Goal: Information Seeking & Learning: Learn about a topic

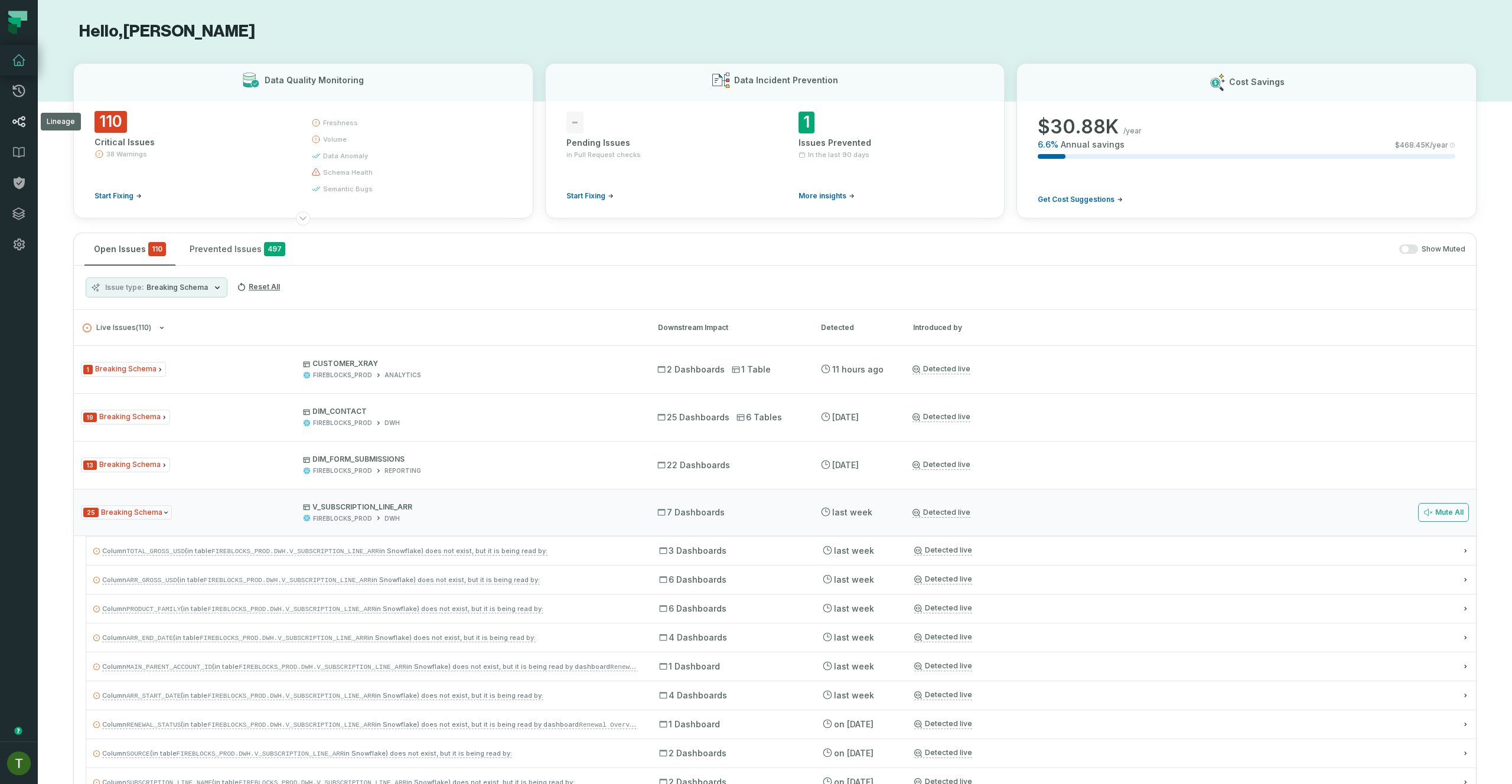
click at [21, 128] on icon at bounding box center [19, 121] width 14 height 14
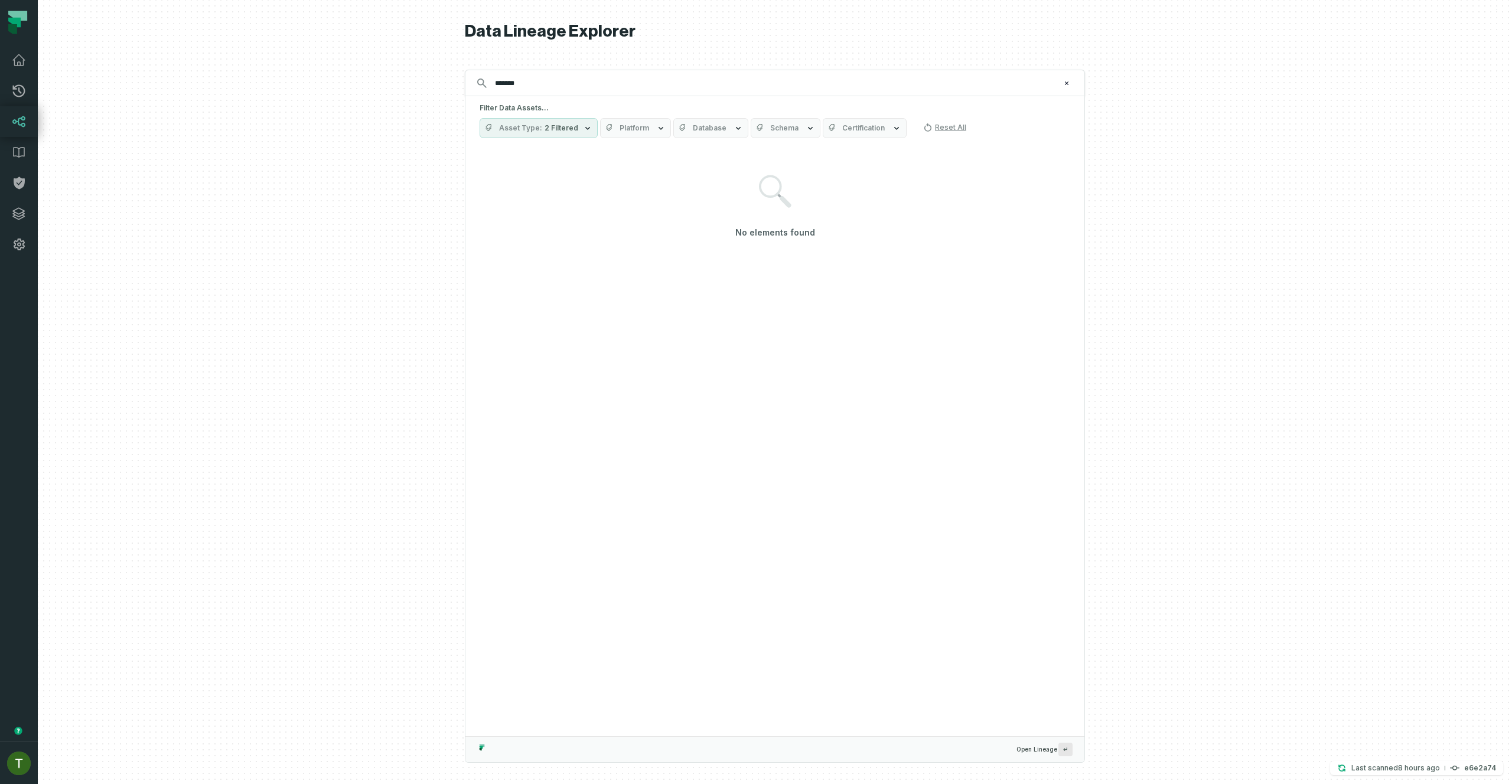
type input "*******"
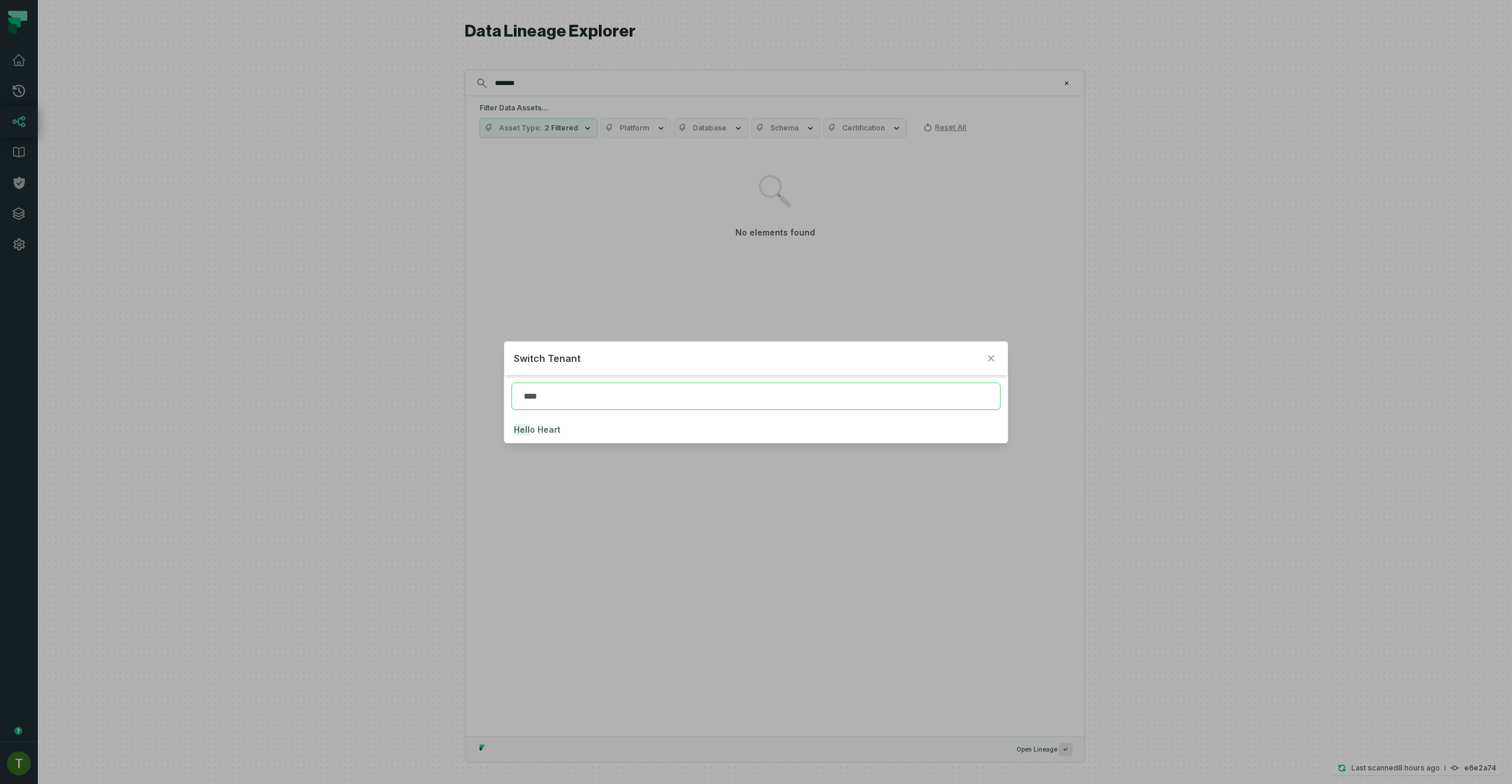
type input "****"
click button "Hell o Heart" at bounding box center [755, 429] width 502 height 26
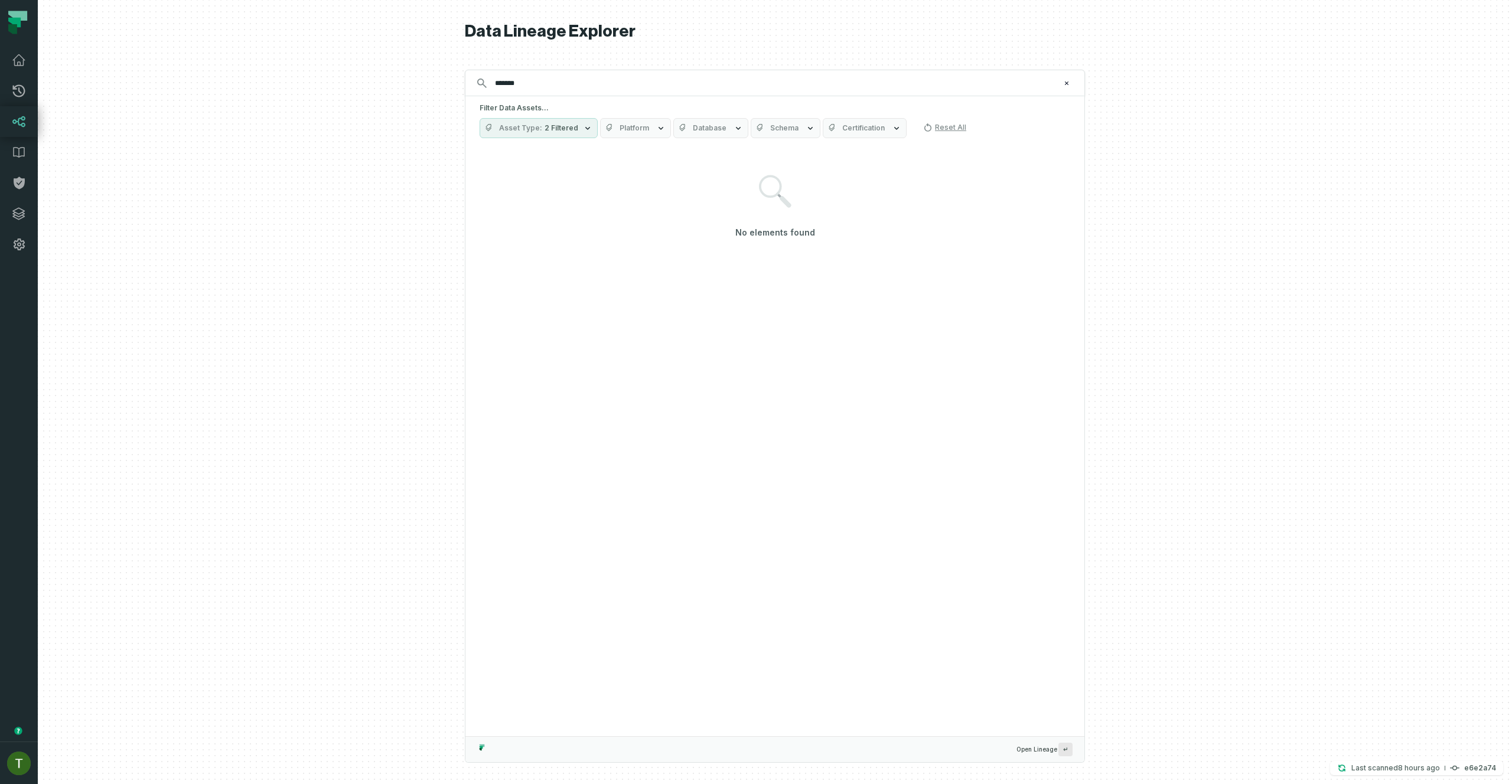
click at [24, 130] on link "Lineage" at bounding box center [19, 122] width 37 height 31
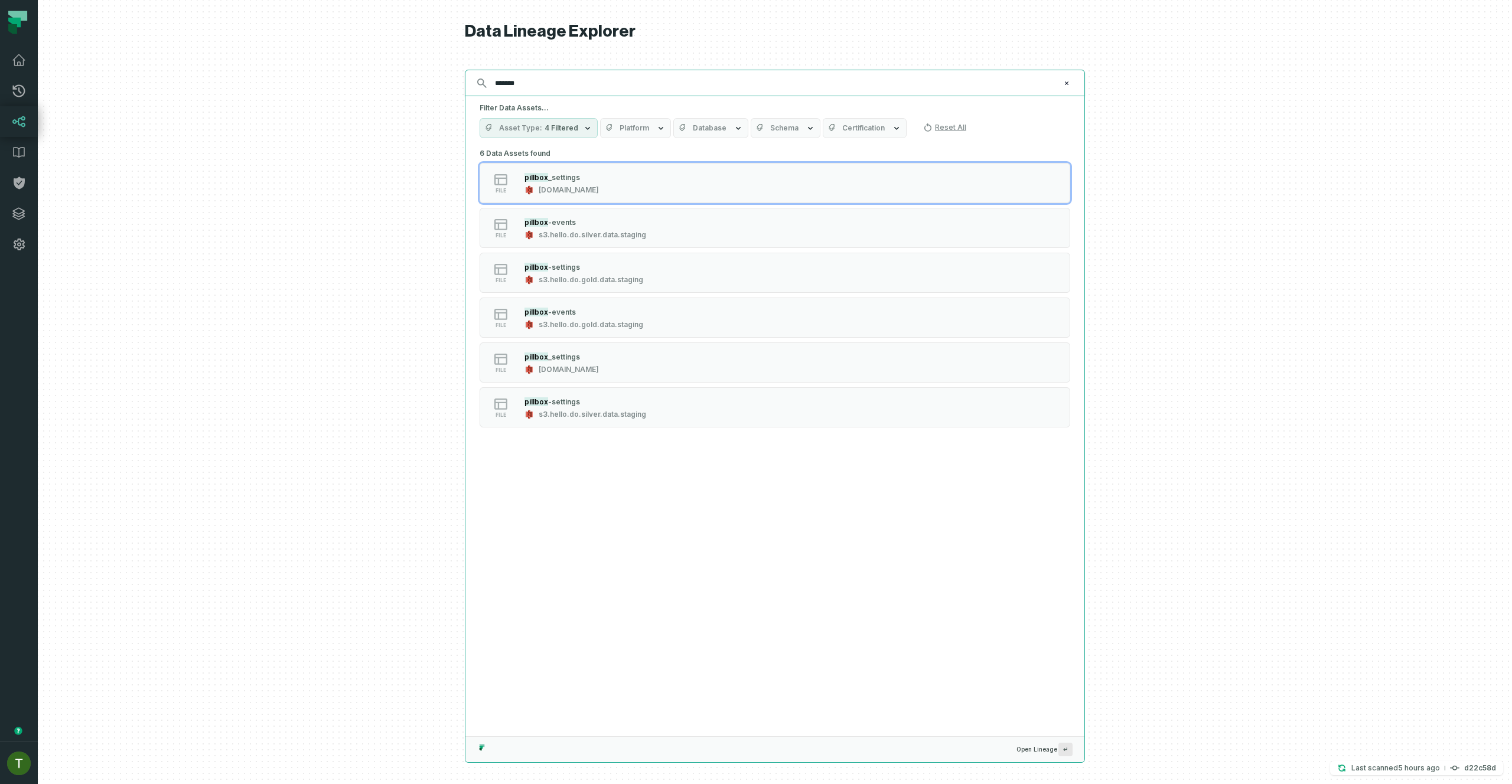
click at [531, 88] on input "*******" at bounding box center [773, 83] width 571 height 19
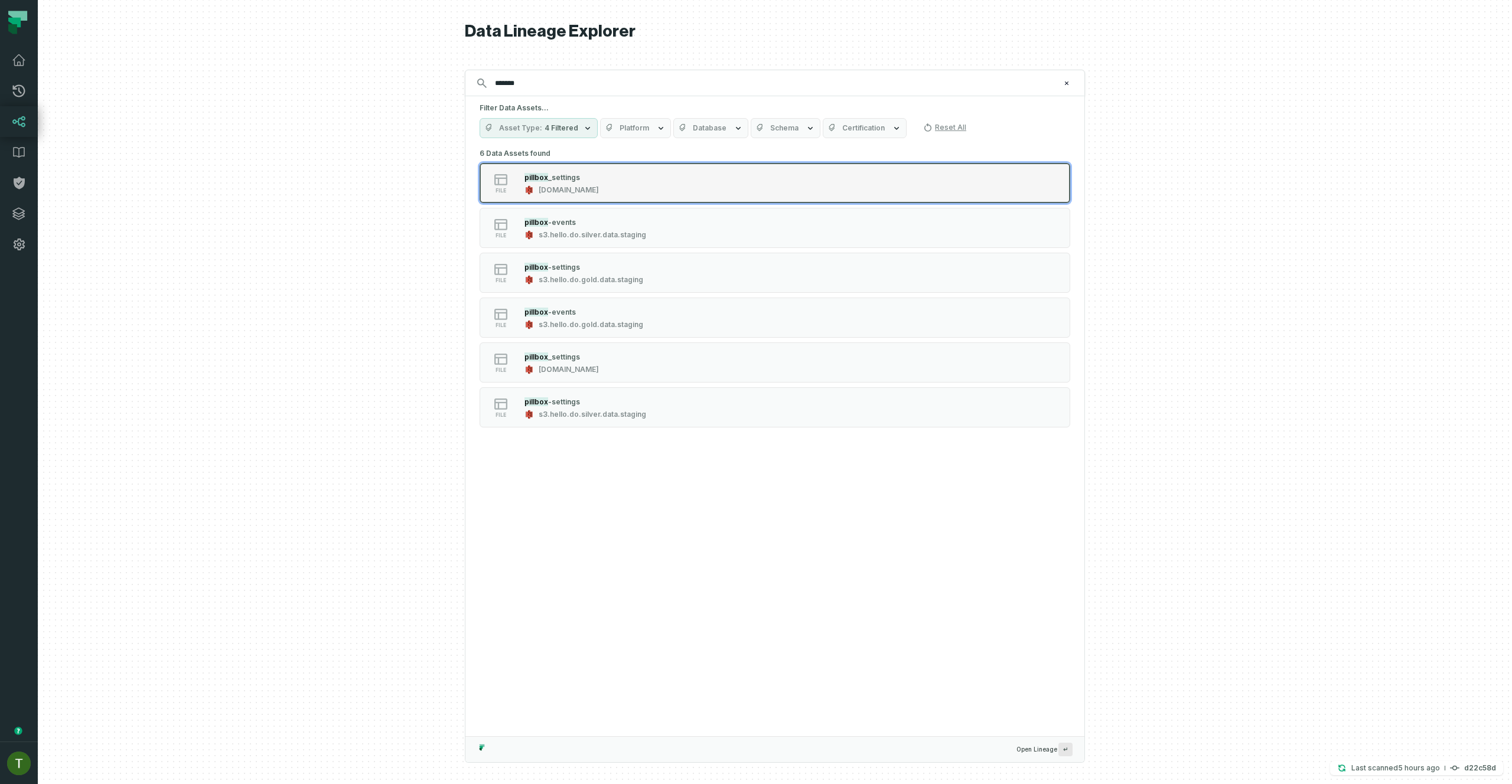
click at [671, 192] on div "file pillbox _settings hello.do.silver.data.prod" at bounding box center [629, 183] width 295 height 23
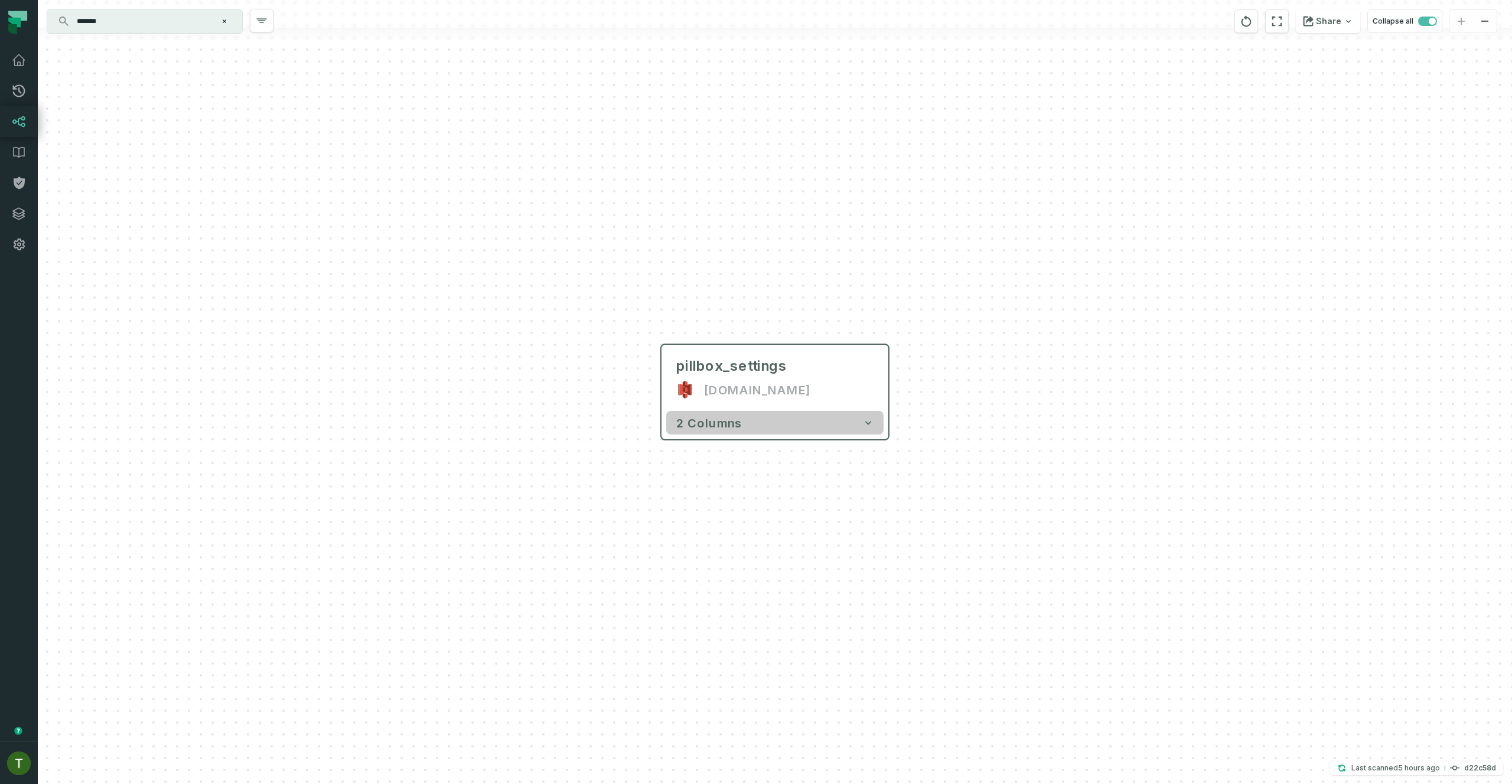
click at [785, 423] on button "2 columns" at bounding box center [775, 422] width 217 height 23
click at [145, 21] on input "*******" at bounding box center [143, 21] width 148 height 19
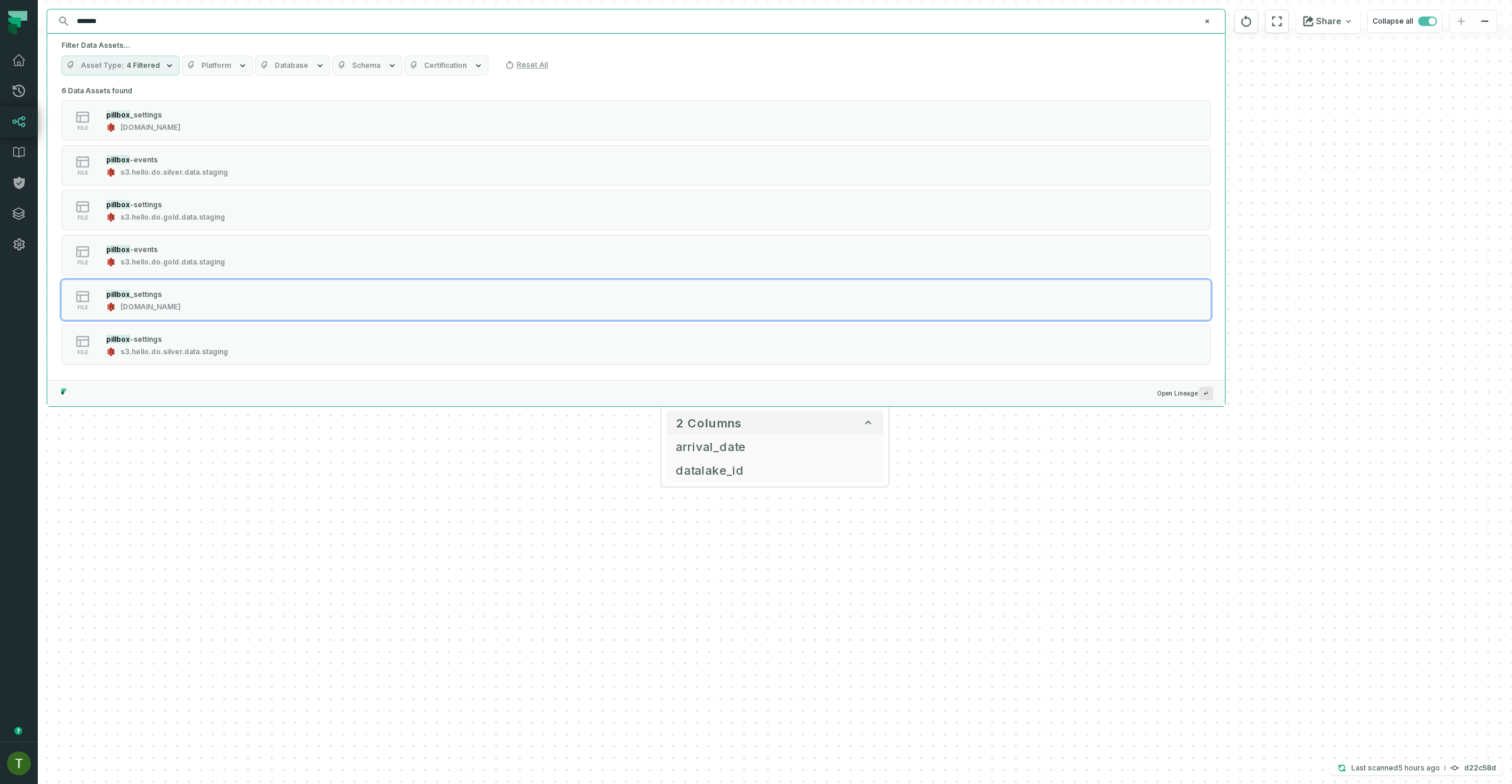
drag, startPoint x: 889, startPoint y: 724, endPoint x: 874, endPoint y: 692, distance: 35.3
click at [889, 724] on div "+ pillbox_settings hello.do.silver.data.prod + 2 columns + arrival_date + + dat…" at bounding box center [774, 392] width 1474 height 784
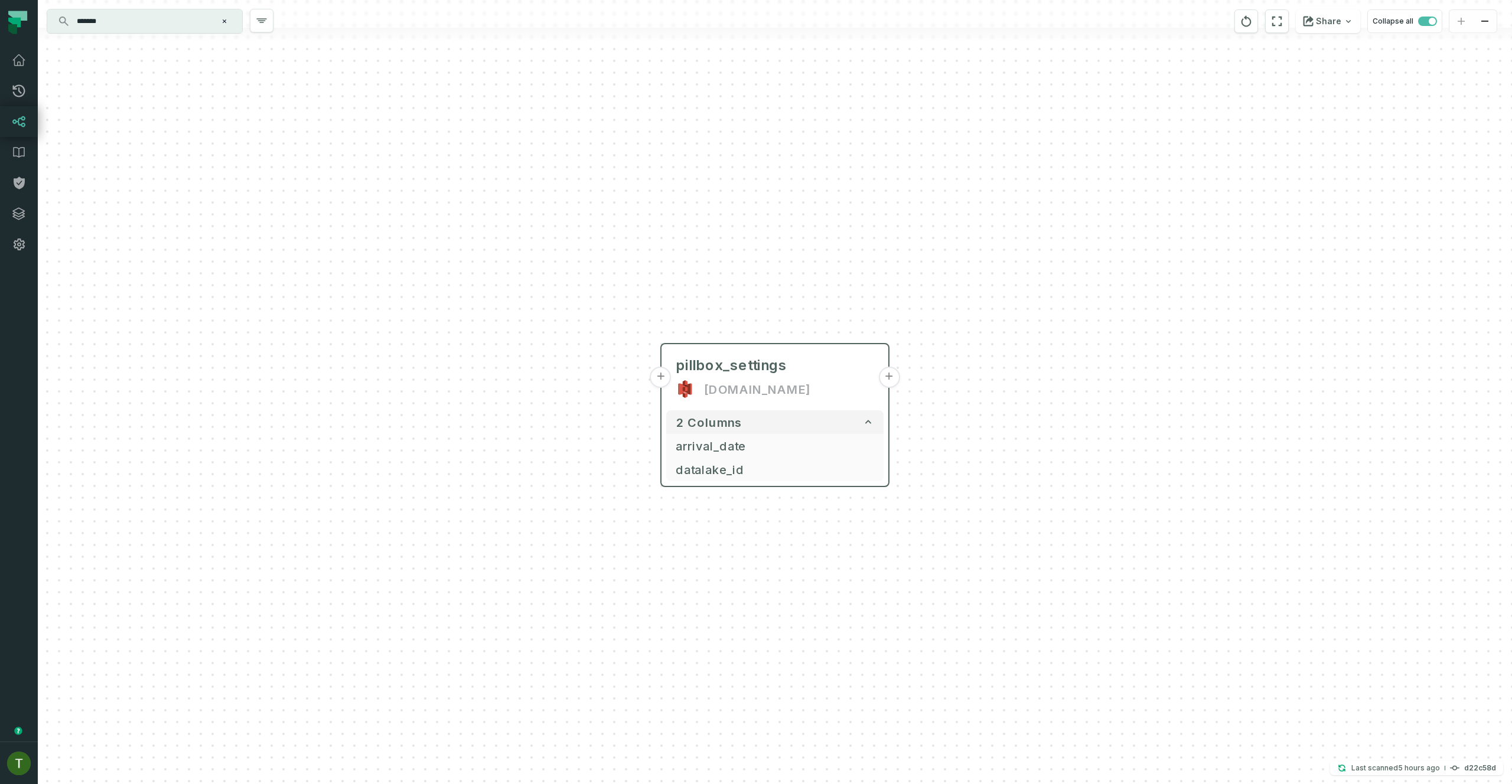
click at [882, 379] on button "+" at bounding box center [889, 377] width 21 height 21
click at [882, 378] on button "+" at bounding box center [889, 377] width 21 height 21
click at [886, 373] on button "+" at bounding box center [889, 376] width 21 height 21
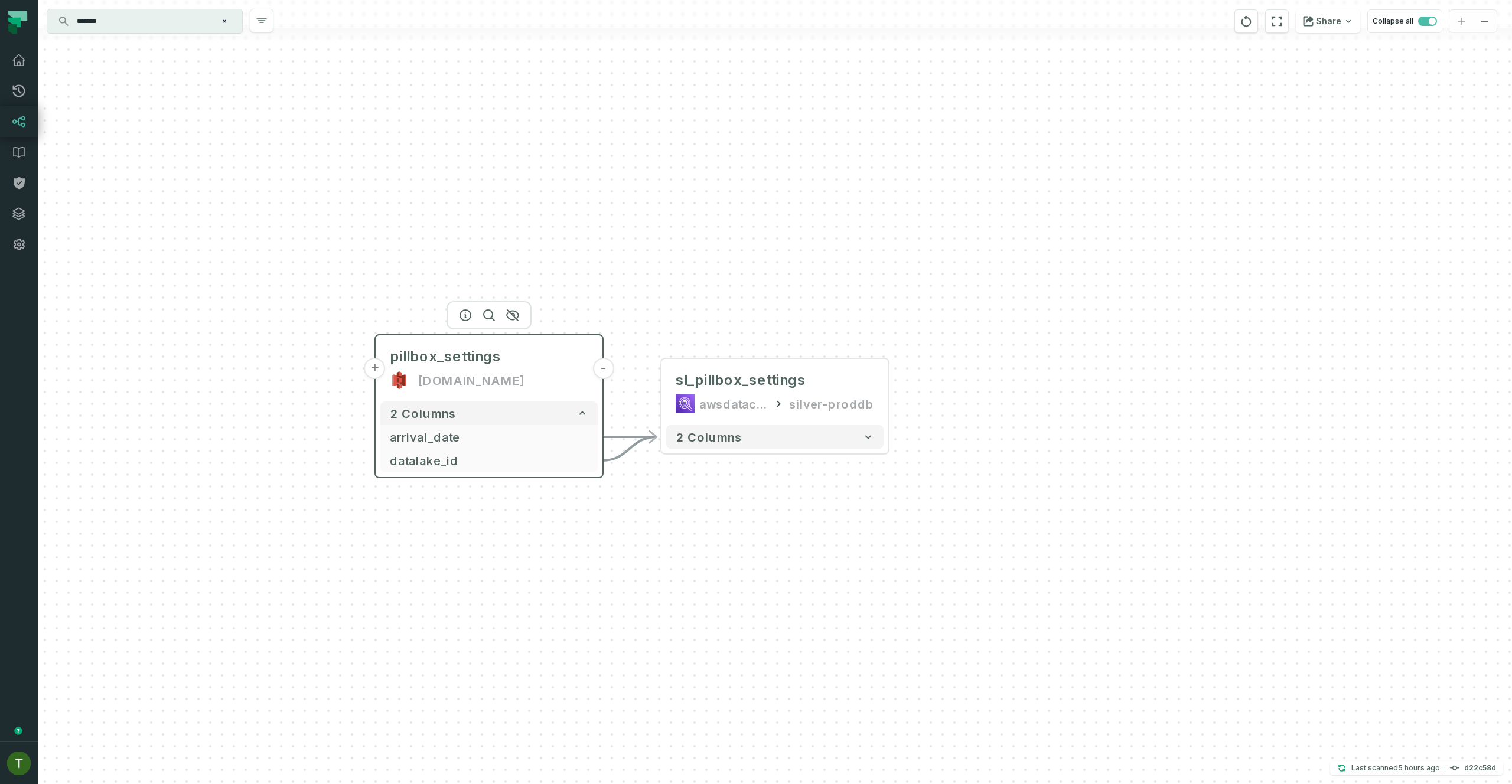
click at [383, 368] on button "+" at bounding box center [375, 369] width 21 height 21
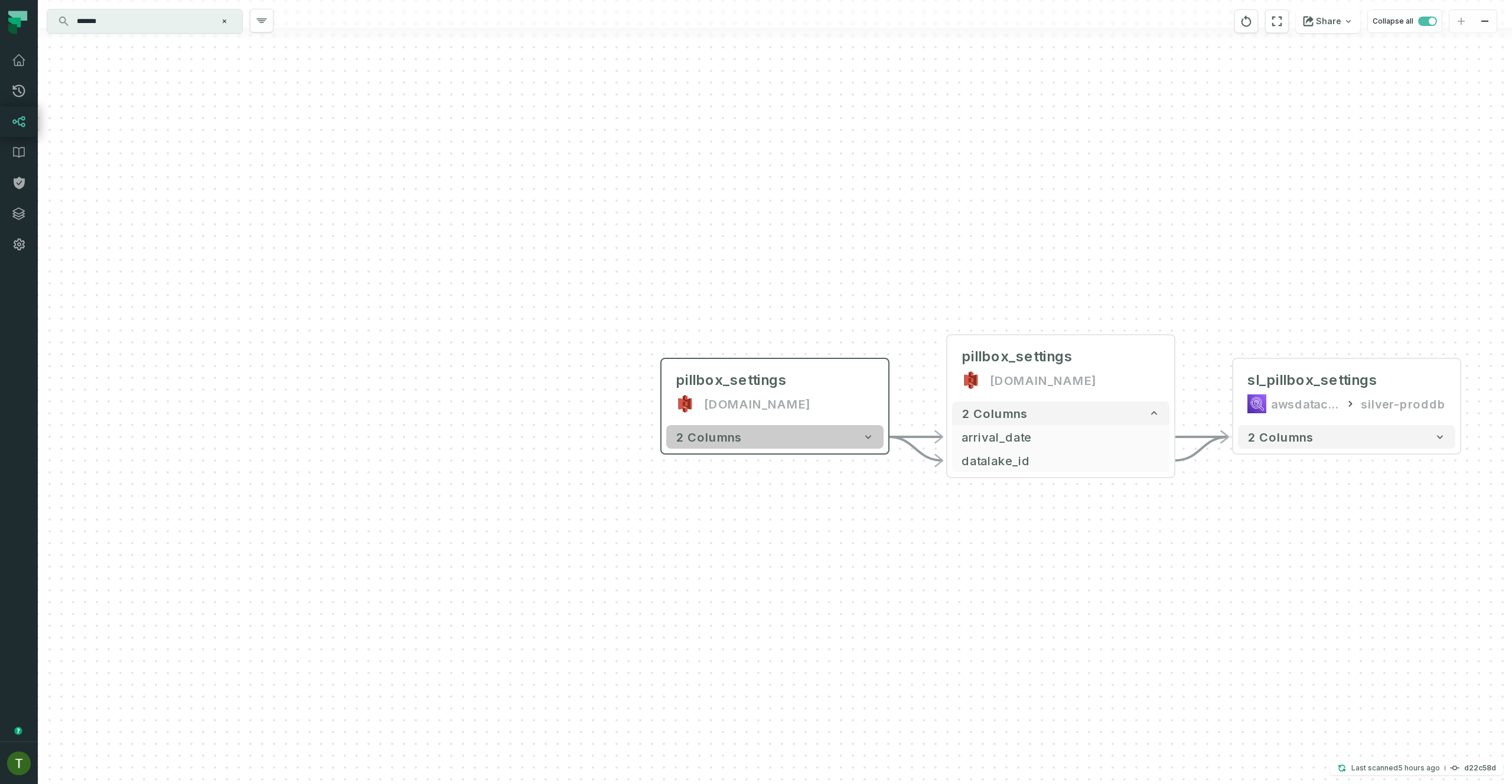
click at [732, 443] on span "2 columns" at bounding box center [708, 437] width 66 height 14
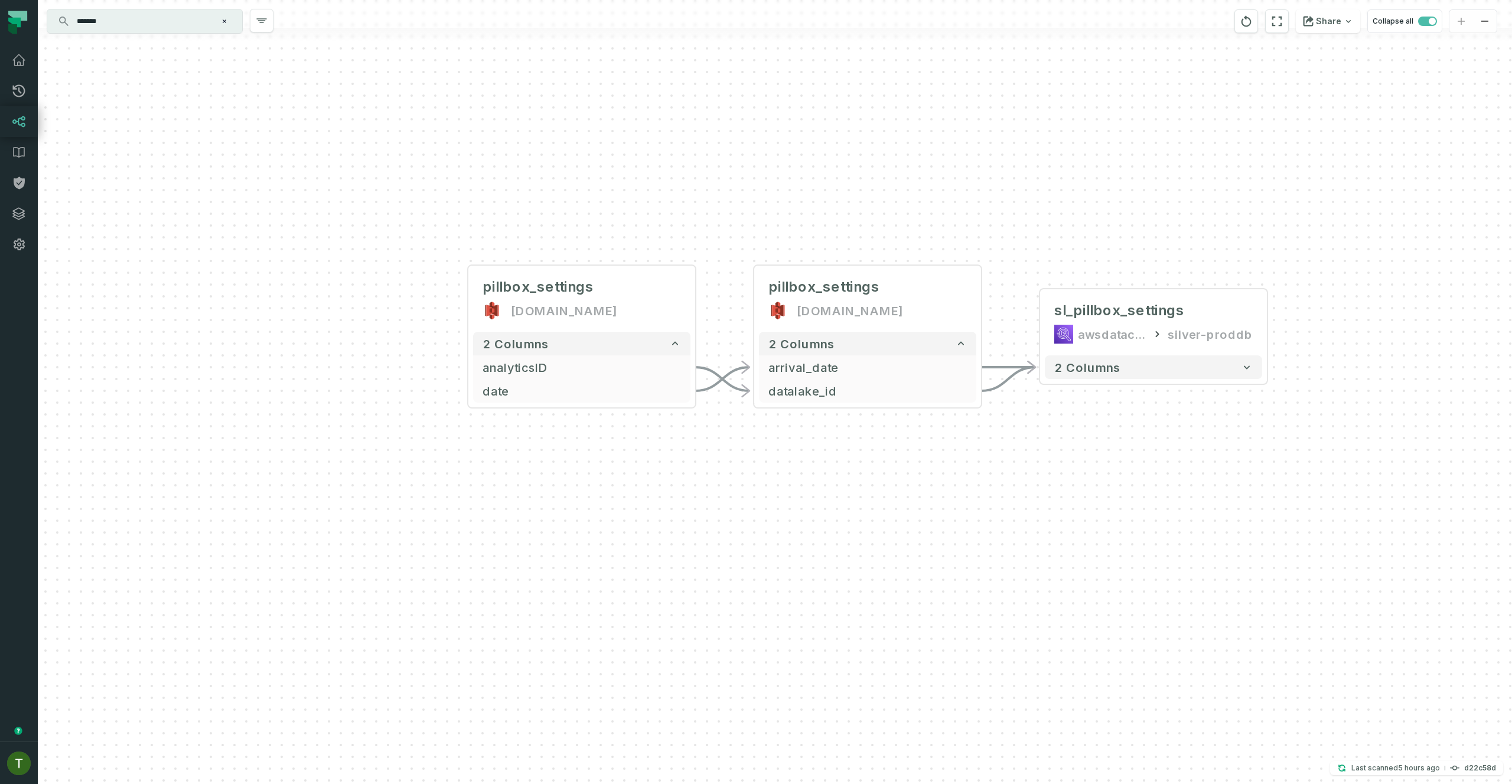
drag, startPoint x: 965, startPoint y: 270, endPoint x: 671, endPoint y: 161, distance: 313.6
click at [651, 144] on div "pillbox_settings hello.do.data.prod - 2 columns analyticsID - date - - sl_pillb…" at bounding box center [774, 392] width 1474 height 784
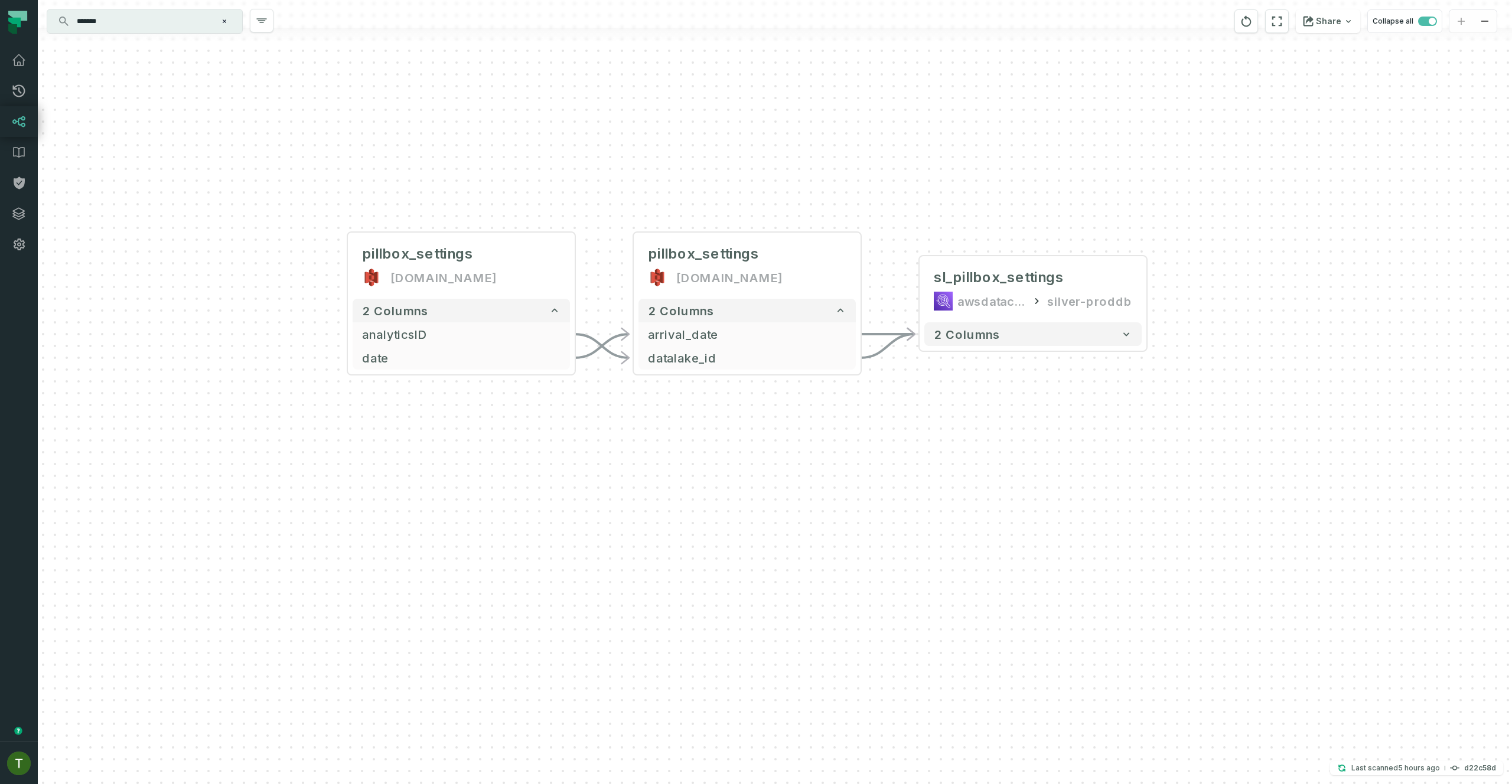
click at [136, 18] on input "*******" at bounding box center [143, 21] width 148 height 19
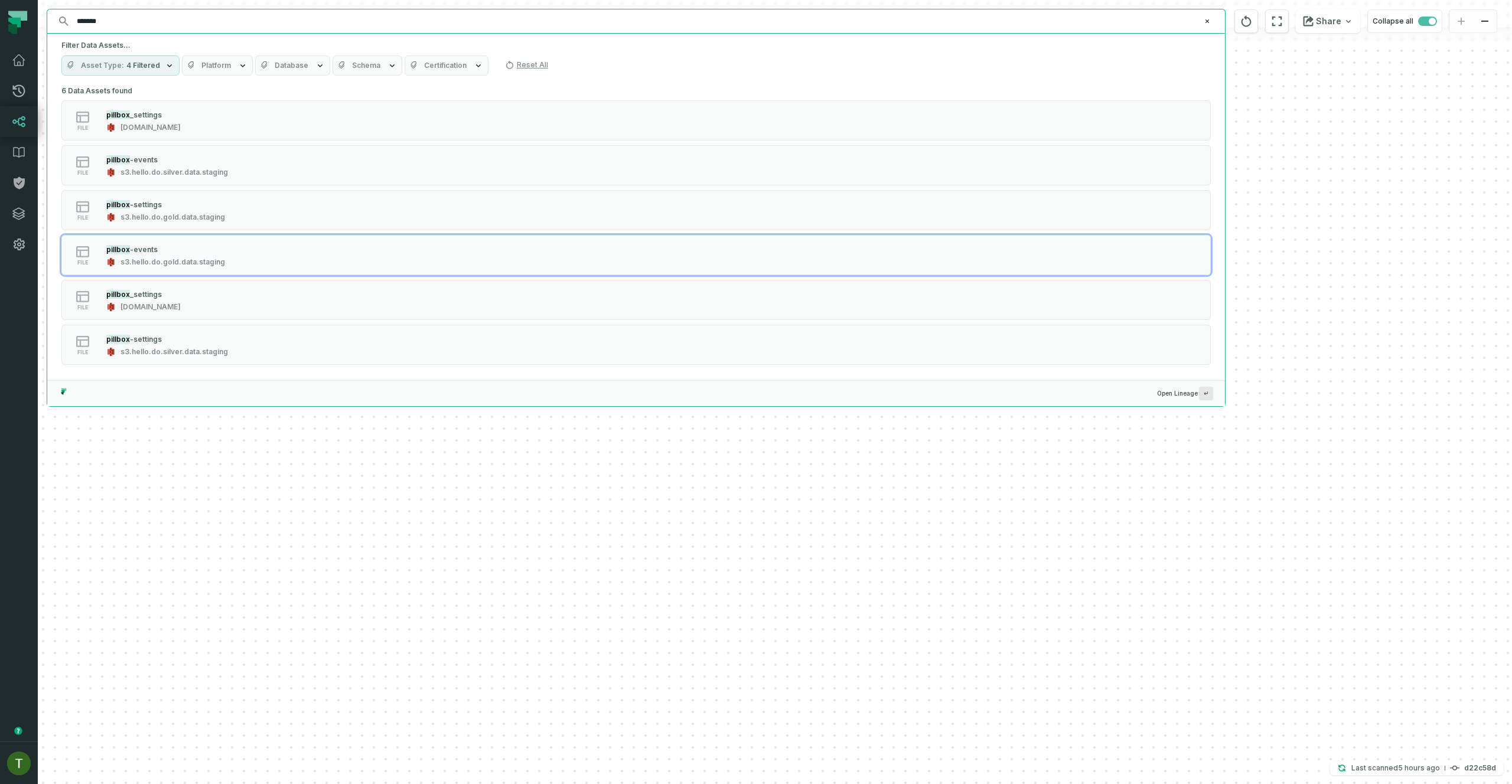
click at [243, 233] on div "6 Data Assets found file pillbox _settings hello.do.silver.data.prod file pillb…" at bounding box center [636, 231] width 1149 height 298
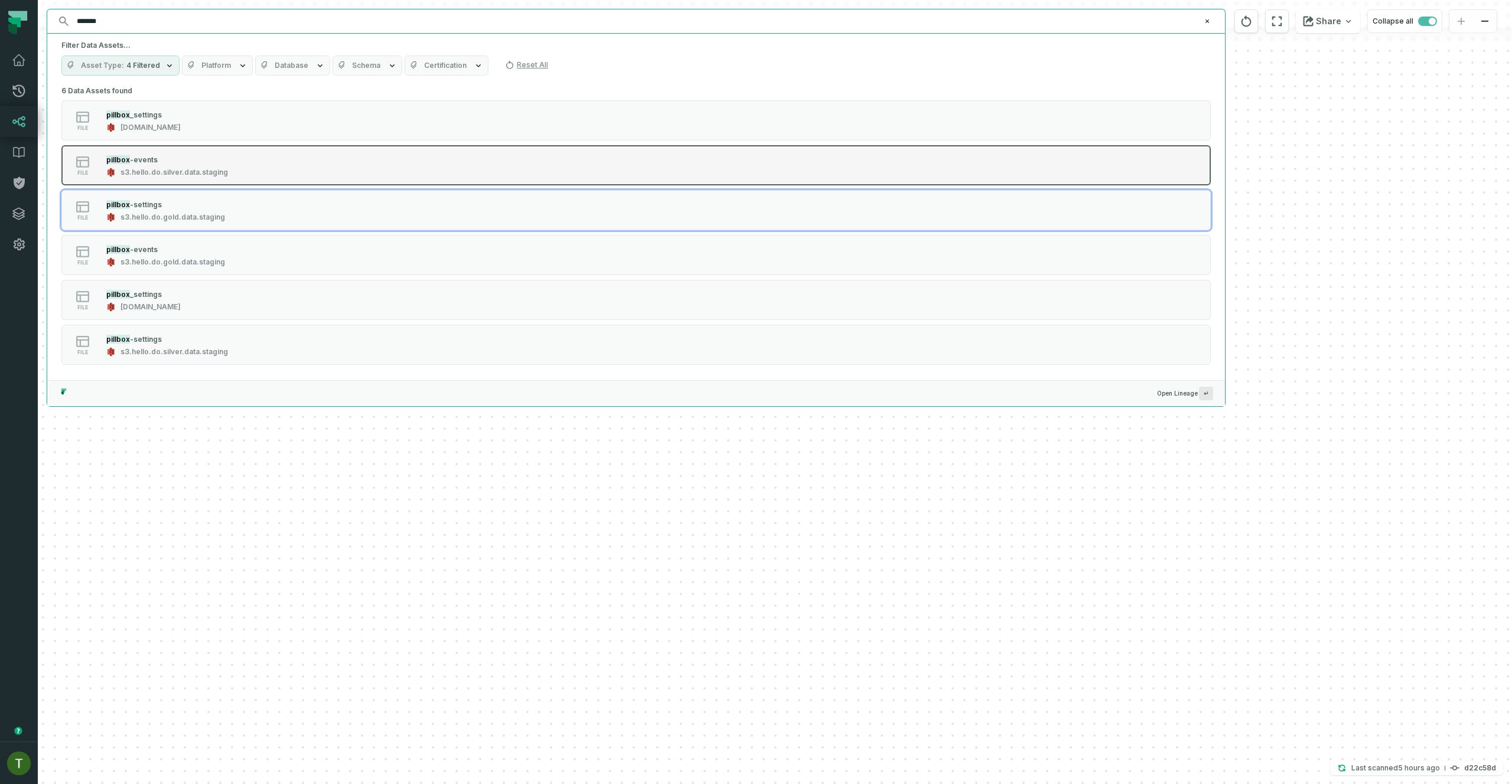
drag, startPoint x: 233, startPoint y: 196, endPoint x: 220, endPoint y: 159, distance: 39.2
click at [233, 196] on button "file pillbox -settings s3.hello.do.gold.data.staging" at bounding box center [636, 210] width 1149 height 40
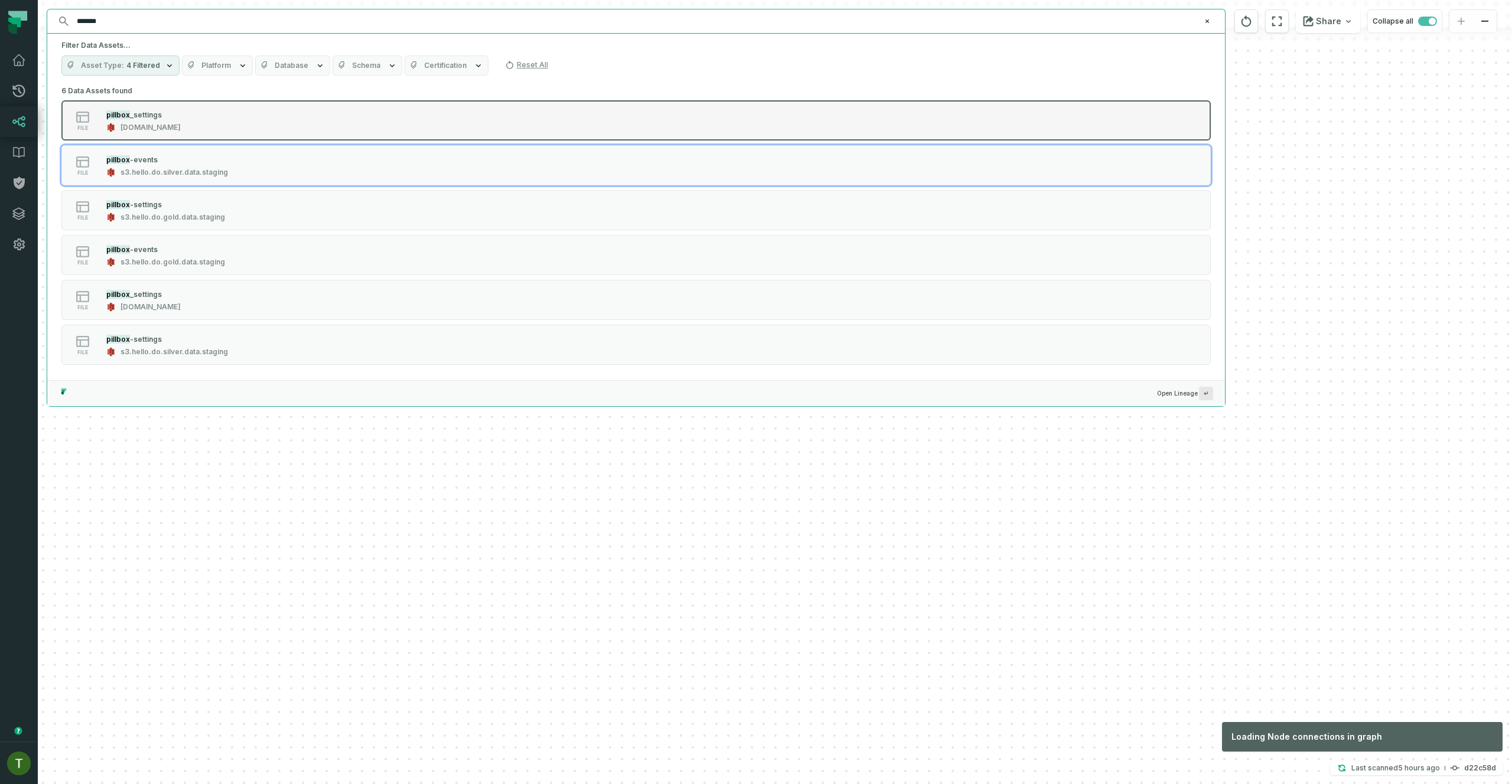
drag, startPoint x: 214, startPoint y: 142, endPoint x: 205, endPoint y: 112, distance: 31.3
click at [214, 142] on div "6 Data Assets found file pillbox _settings hello.do.silver.data.prod file pillb…" at bounding box center [636, 231] width 1149 height 298
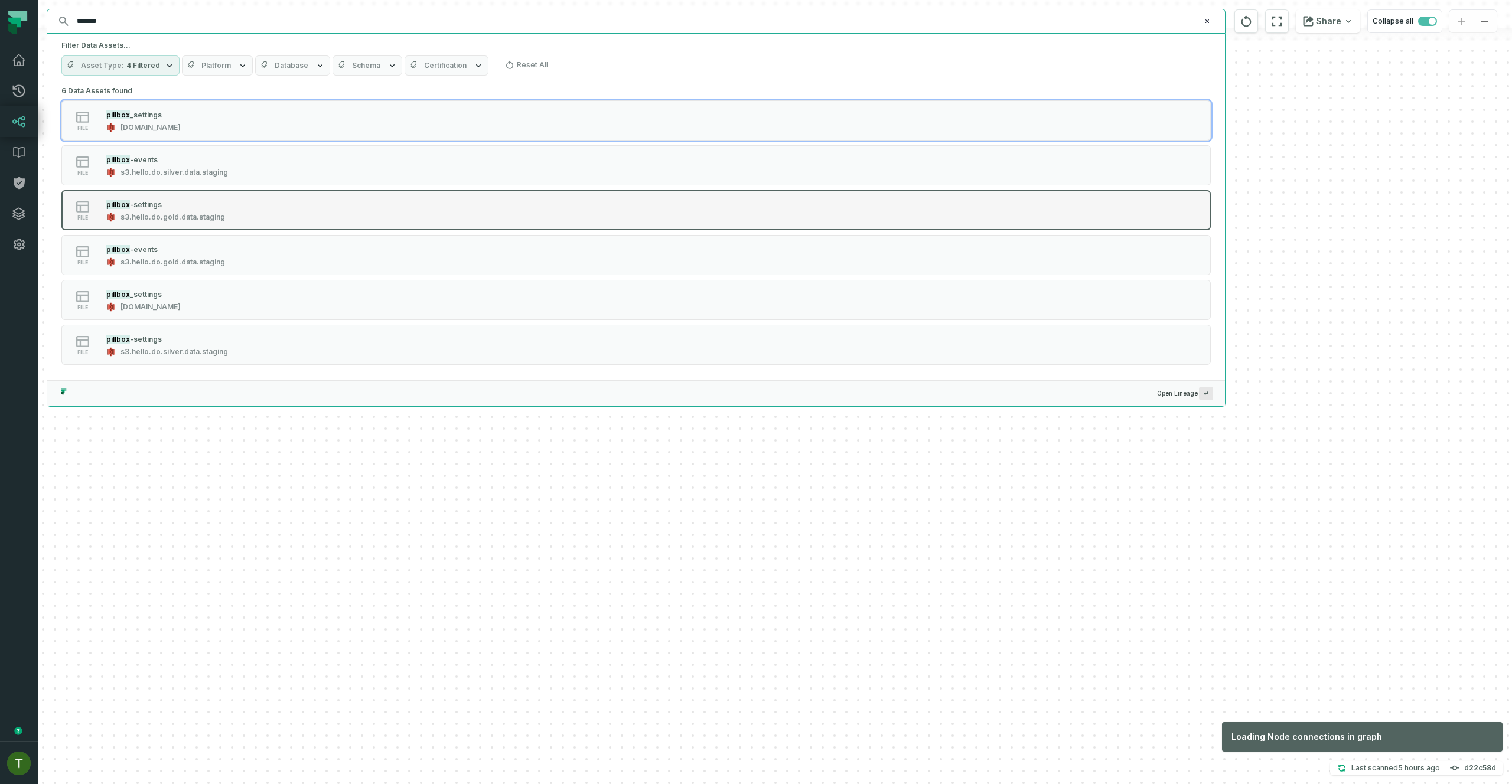
drag, startPoint x: 205, startPoint y: 112, endPoint x: 220, endPoint y: 204, distance: 93.2
click at [185, 112] on div "pillbox _settings hello.do.silver.data.prod" at bounding box center [143, 120] width 84 height 23
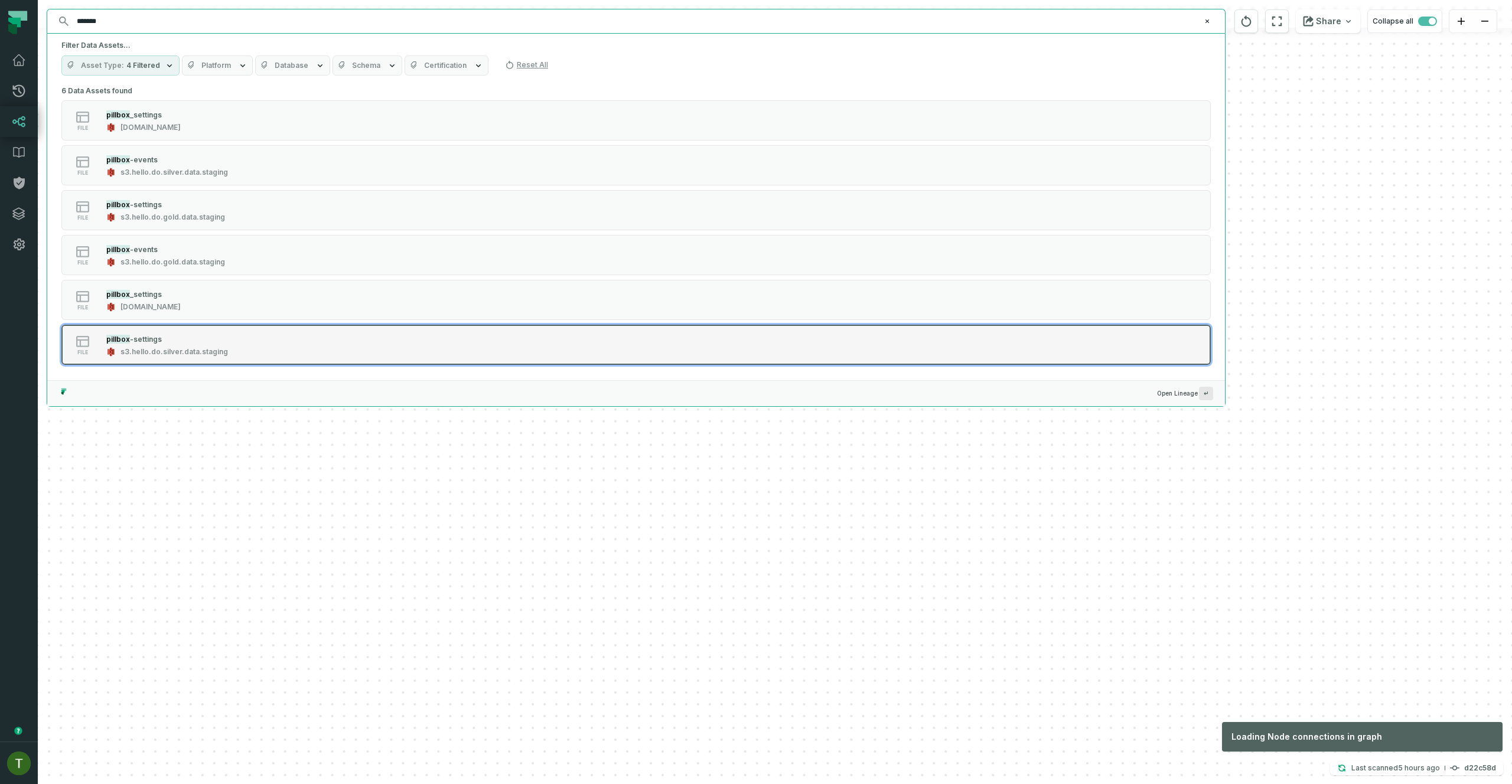
click at [248, 329] on button "file pillbox -settings s3.hello.do.silver.data.staging" at bounding box center [636, 345] width 1149 height 40
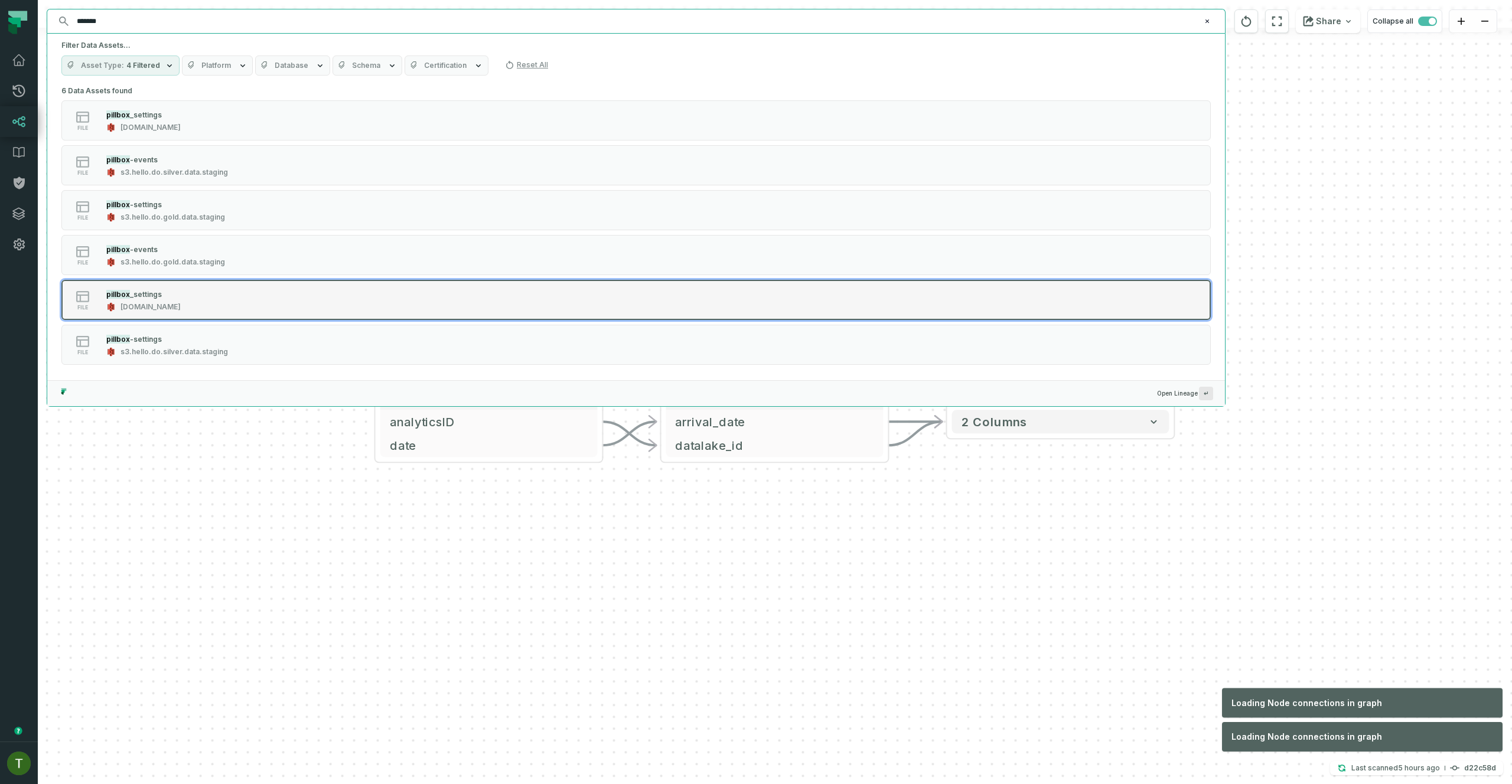
click at [255, 316] on button "file pillbox _settings hello.do.data.prod" at bounding box center [636, 300] width 1149 height 40
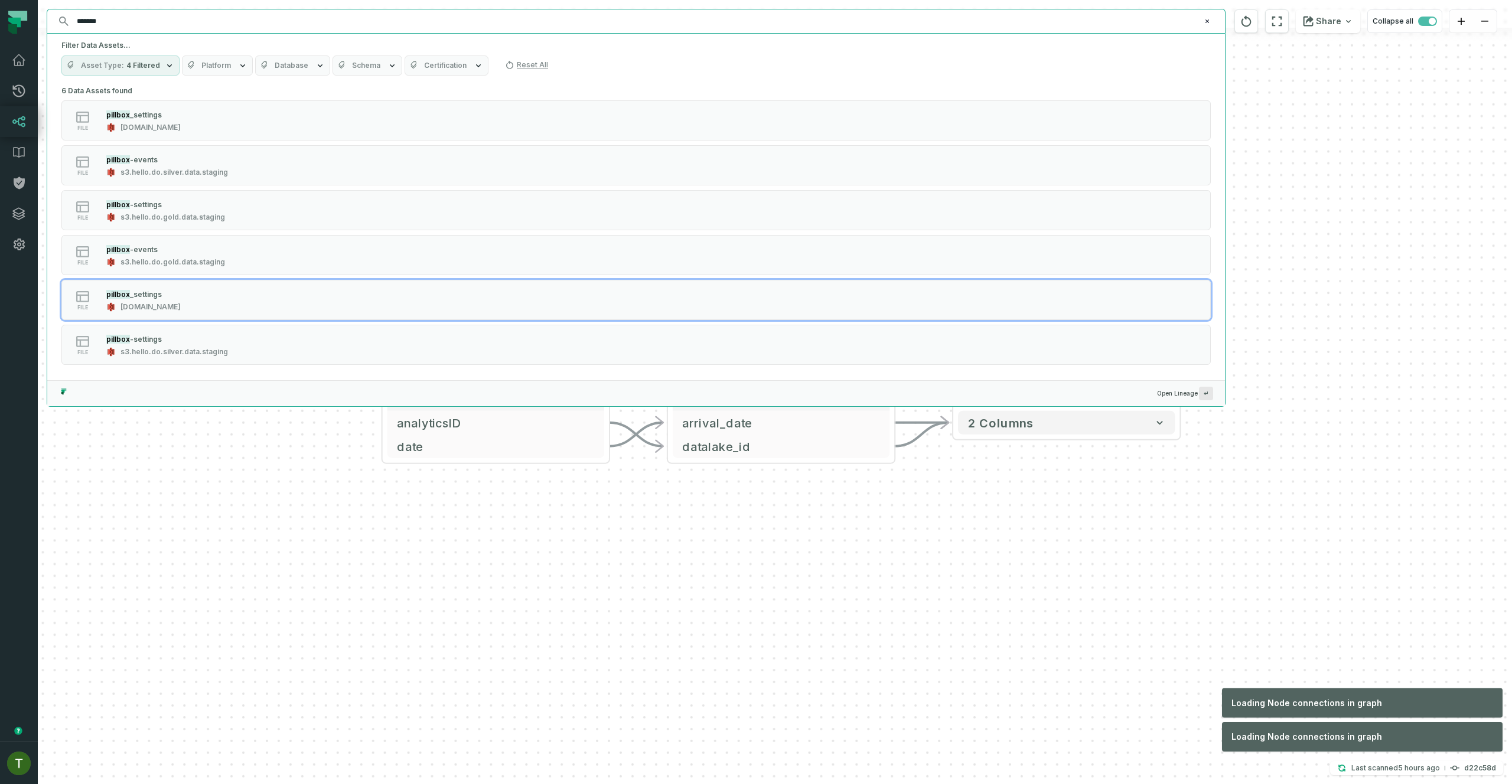
click at [272, 279] on div "6 Data Assets found file pillbox _settings hello.do.silver.data.prod file pillb…" at bounding box center [636, 231] width 1149 height 298
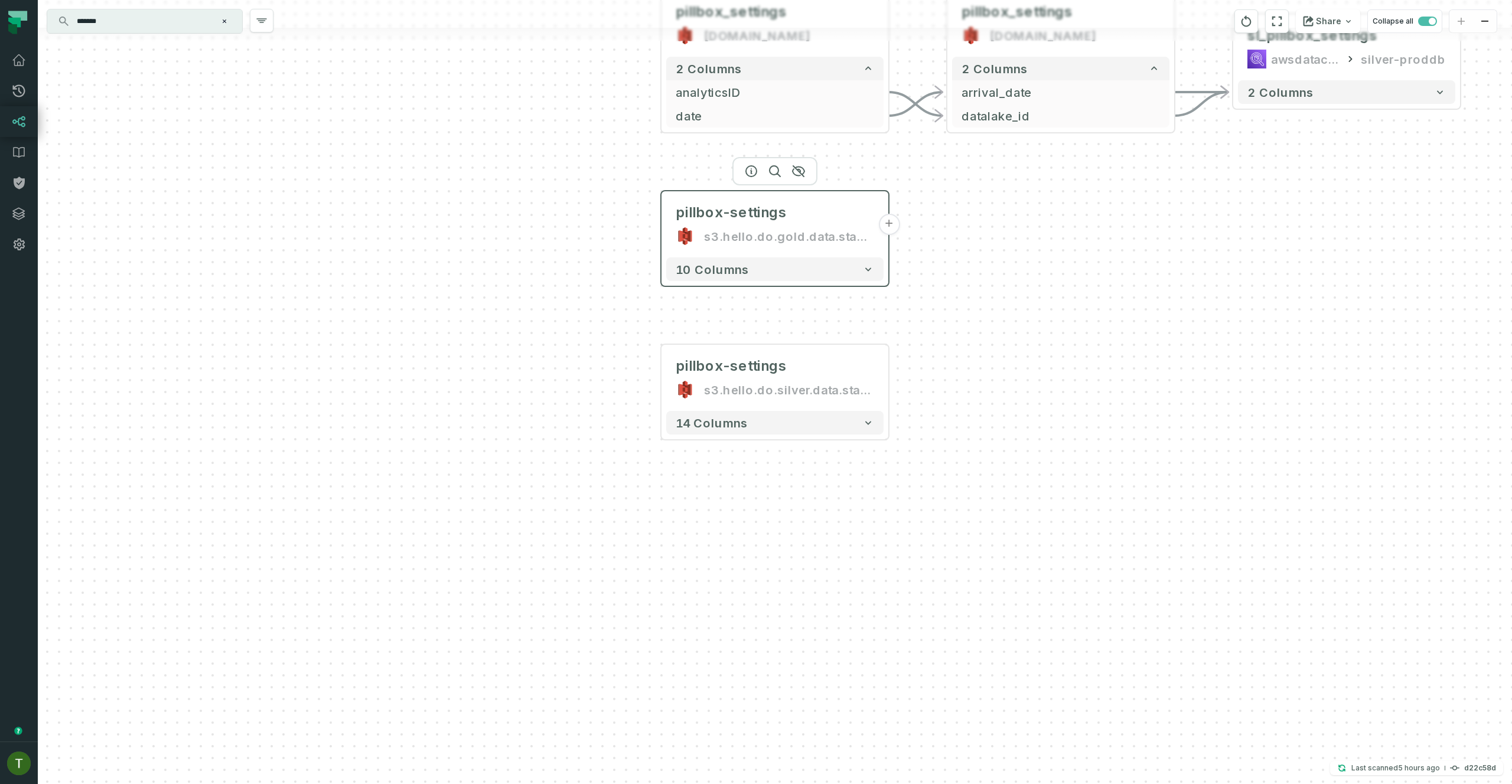
click at [886, 225] on button "+" at bounding box center [889, 225] width 21 height 21
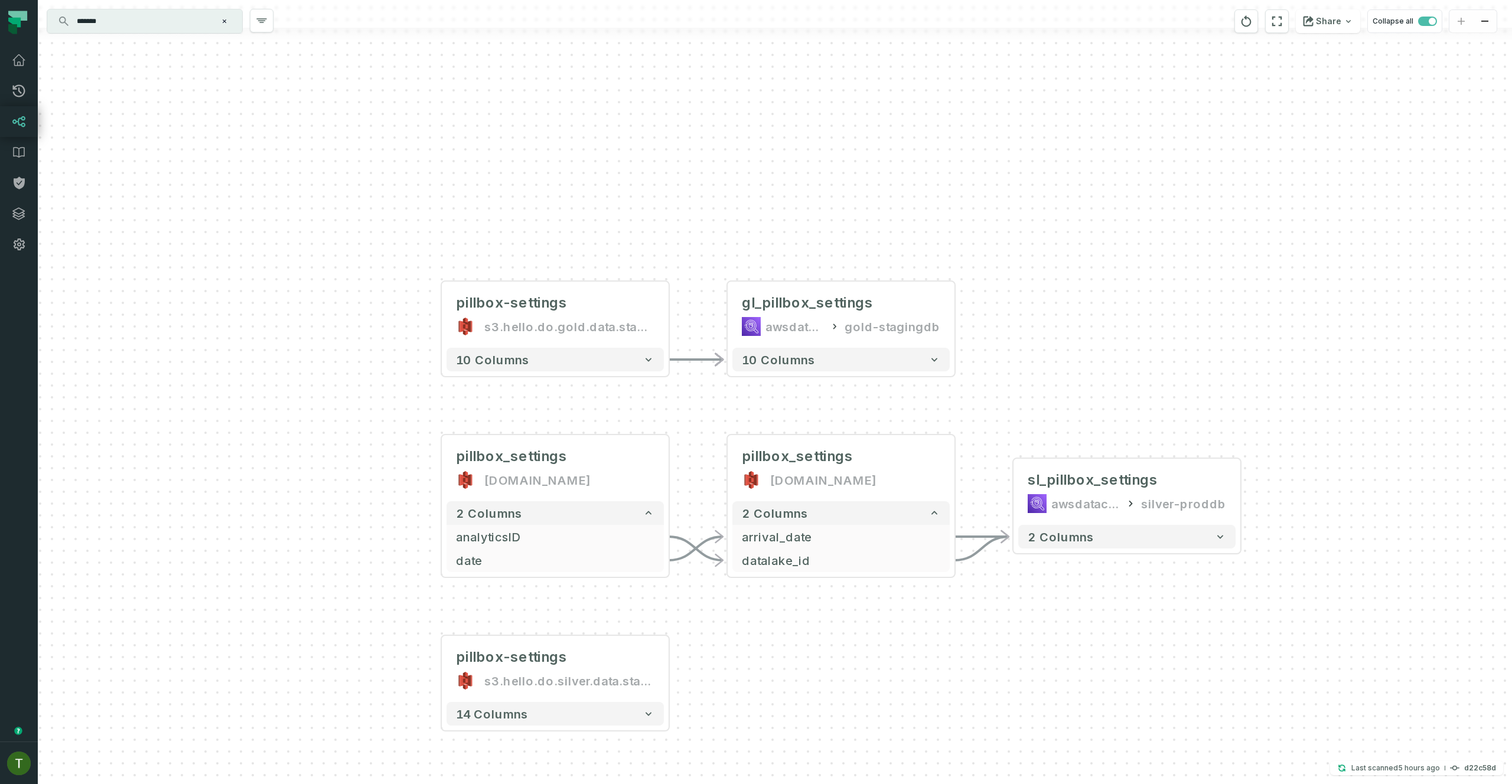
drag, startPoint x: 610, startPoint y: 248, endPoint x: 682, endPoint y: 156, distance: 116.8
click at [681, 156] on div "- gl_pillbox_settings awsdatacatalog gold-stagingdb 10 columns pillbox_settings…" at bounding box center [774, 392] width 1474 height 784
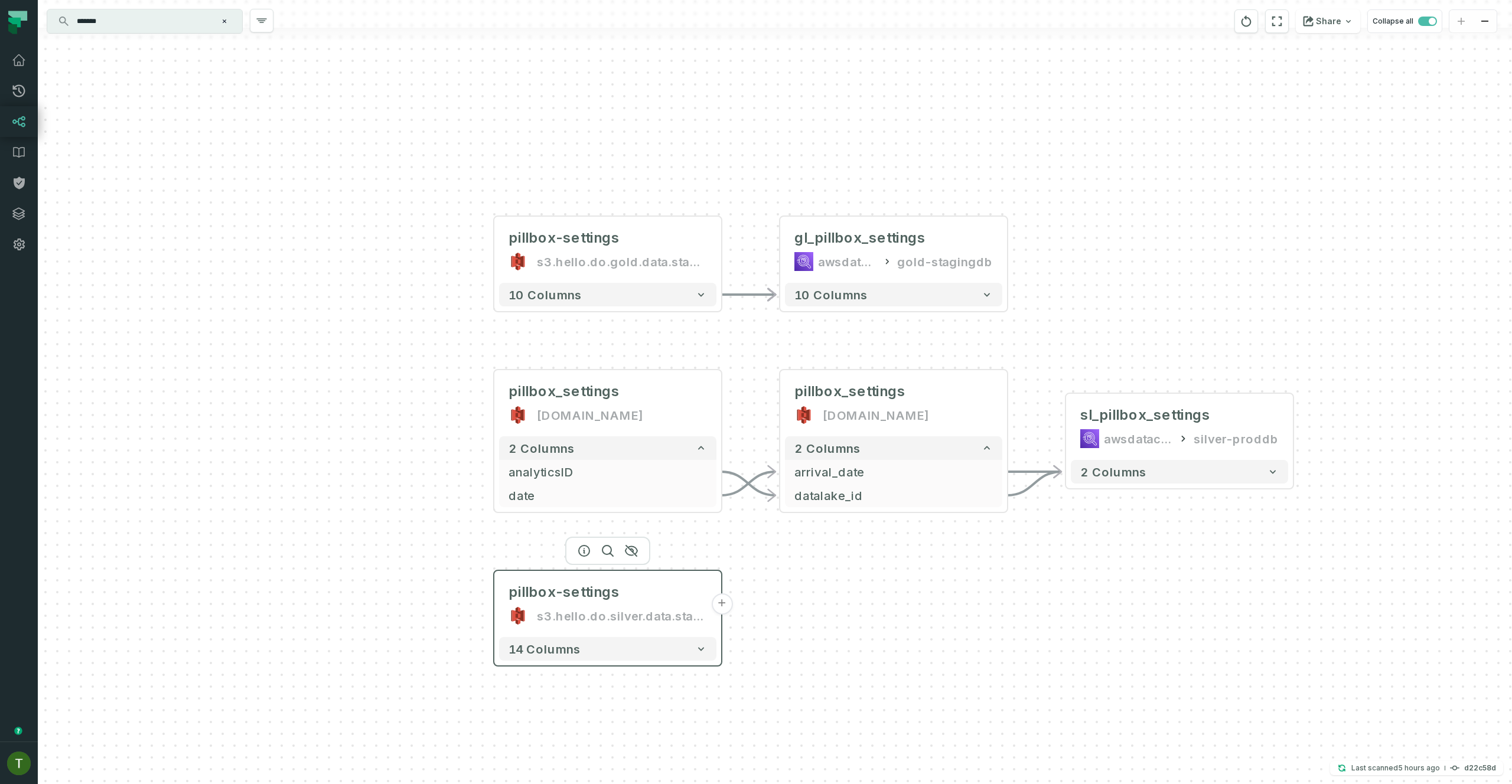
click at [729, 603] on button "+" at bounding box center [722, 604] width 21 height 21
